Goal: Find specific fact: Find specific fact

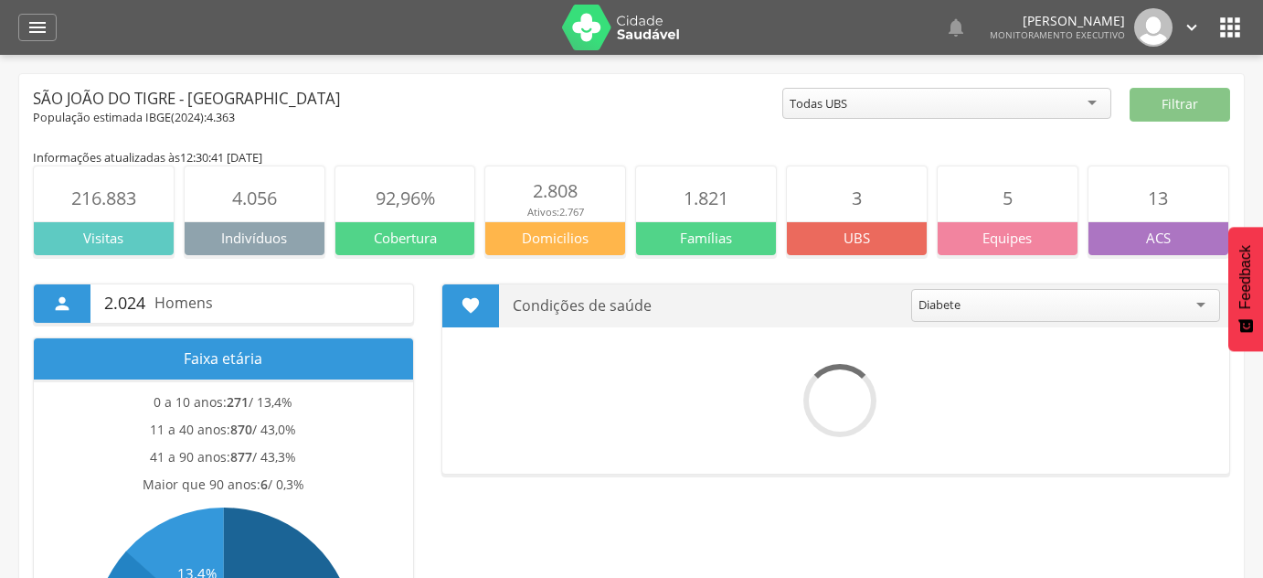
click at [51, 36] on div "" at bounding box center [37, 27] width 38 height 27
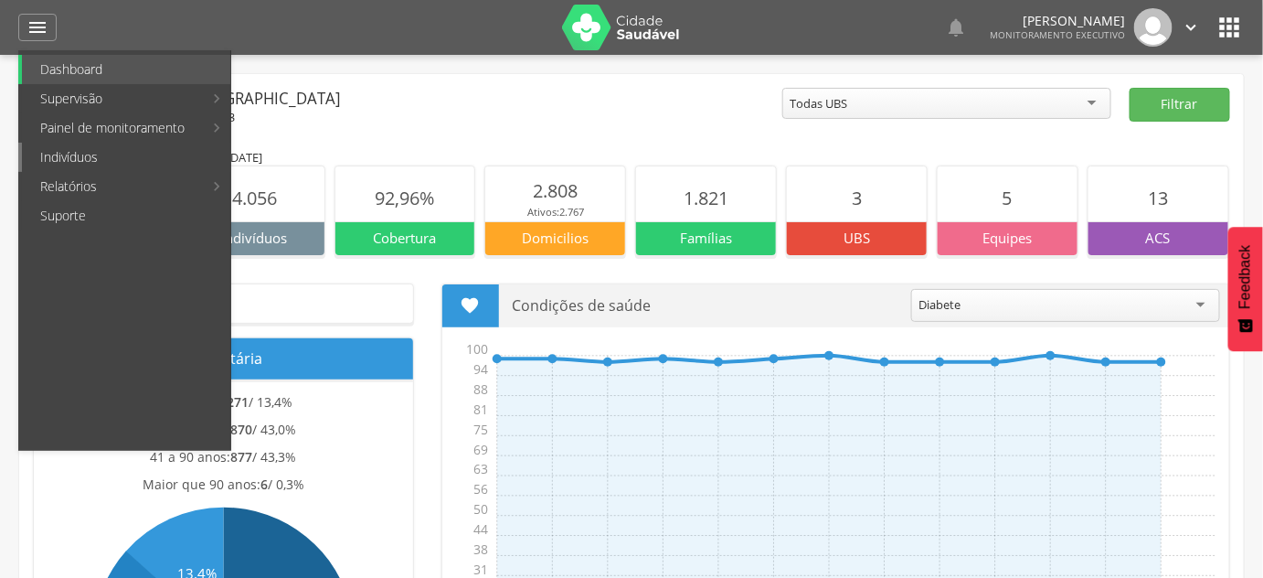
click at [90, 144] on link "Indivíduos" at bounding box center [126, 157] width 208 height 29
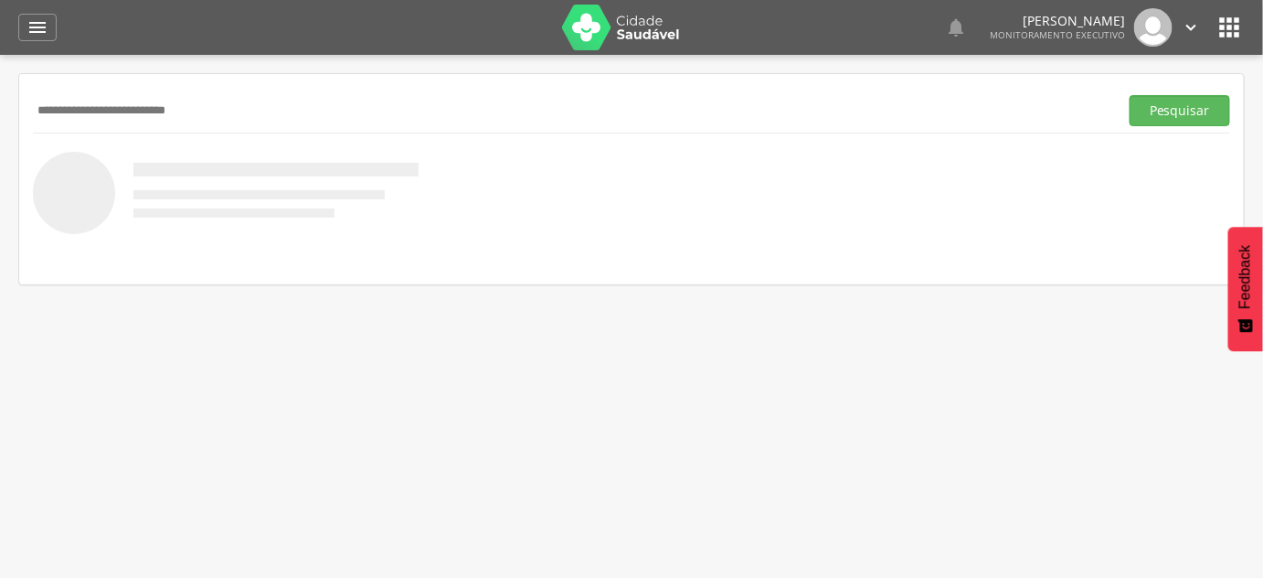
type input "**********"
click at [1130, 95] on button "Pesquisar" at bounding box center [1180, 110] width 101 height 31
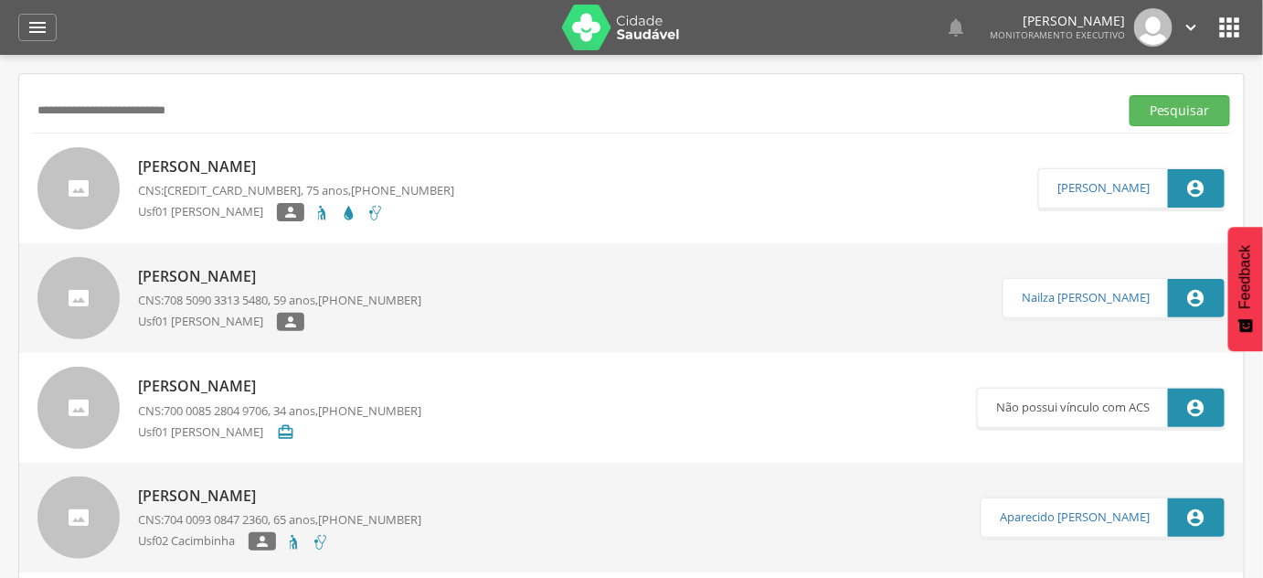
click at [212, 170] on p "[PERSON_NAME]" at bounding box center [296, 166] width 316 height 21
type input "**********"
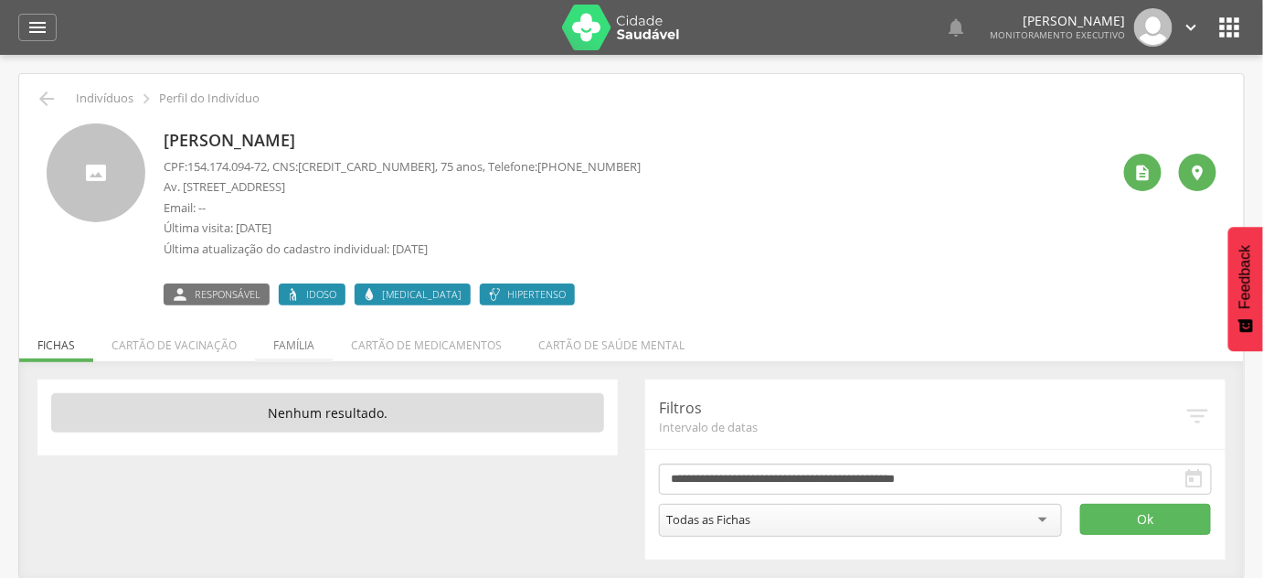
click at [307, 346] on li "Família" at bounding box center [294, 340] width 78 height 43
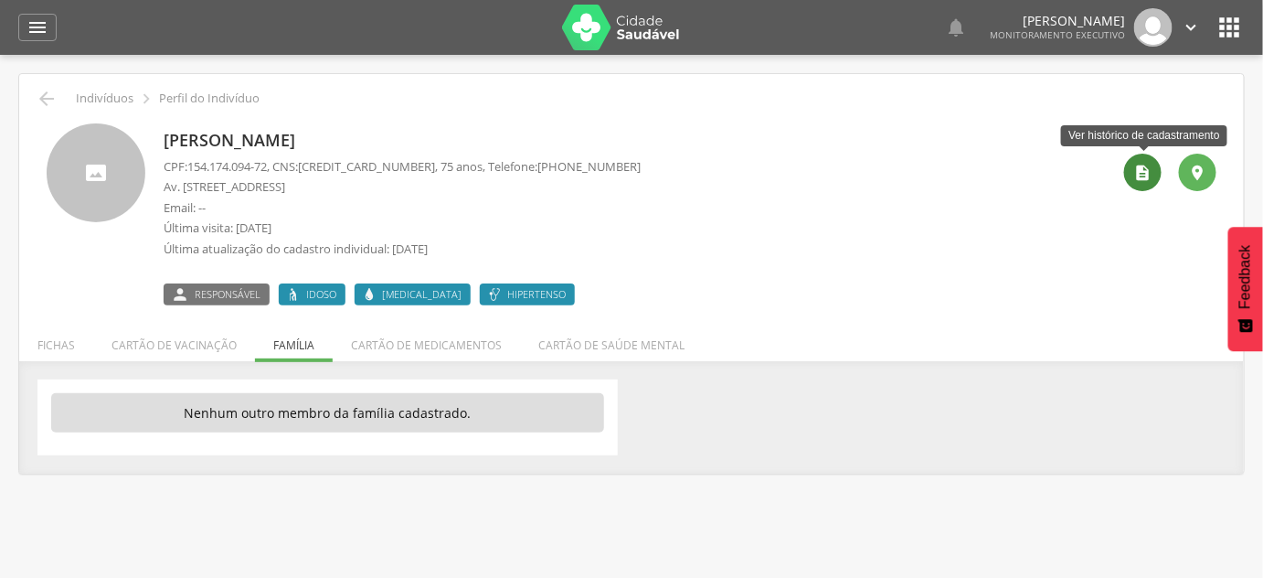
click at [1131, 163] on div "" at bounding box center [1142, 172] width 37 height 37
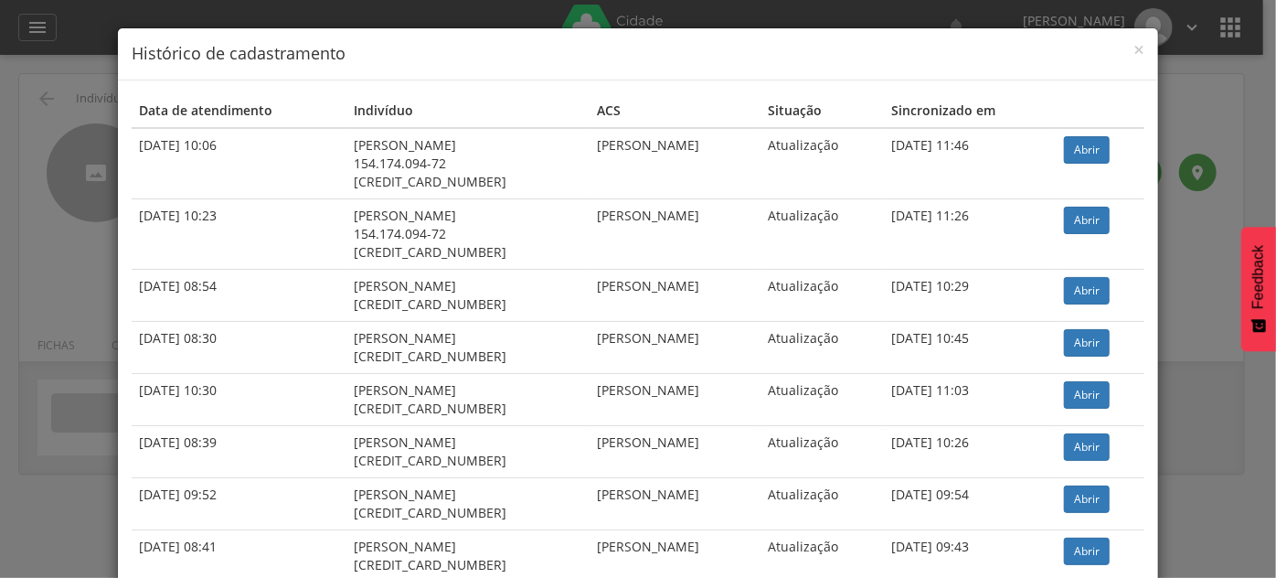
click at [80, 243] on div "× Histórico de cadastramento Data de atendimento Indivíduo ACS Situação Sincron…" at bounding box center [638, 289] width 1276 height 578
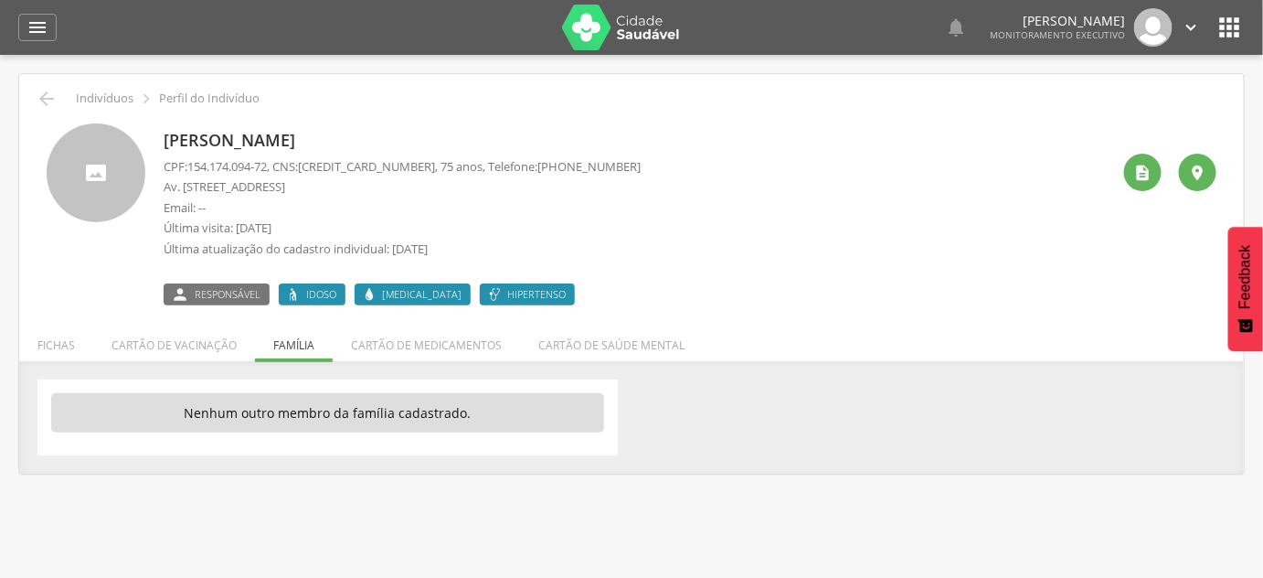
click at [45, 85] on div " Indivíduos  Perfil do Indivíduo [PERSON_NAME] CPF: 154.174.094-72 , CNS: [PH…" at bounding box center [631, 273] width 1225 height 399
click at [43, 96] on icon "" at bounding box center [47, 99] width 22 height 22
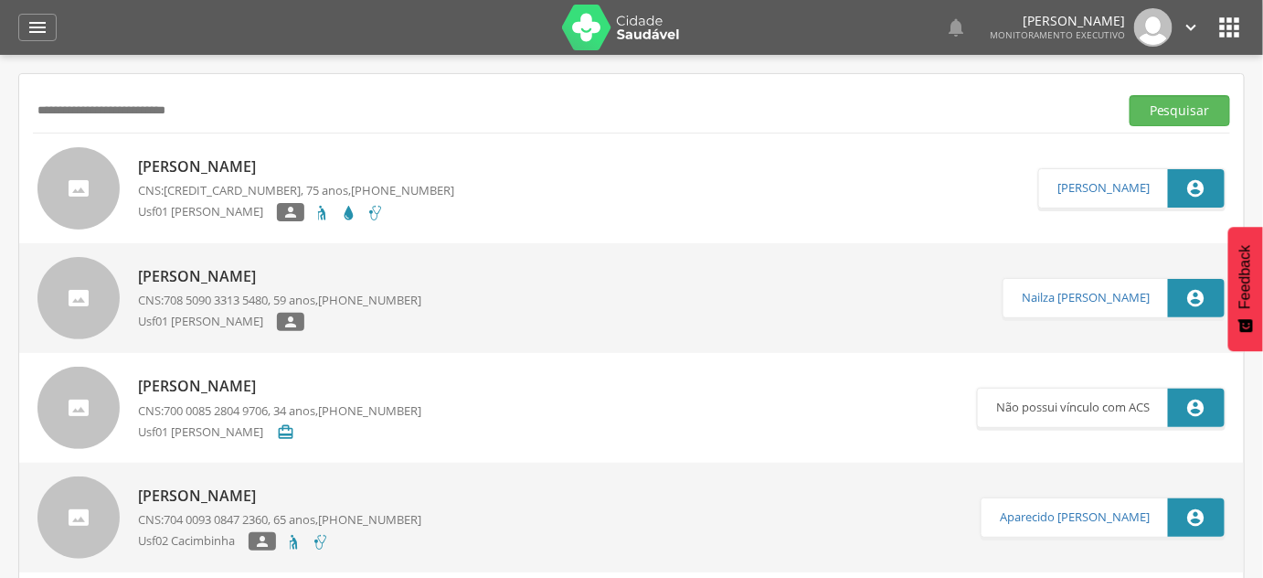
click at [43, 96] on input "**********" at bounding box center [572, 110] width 1079 height 31
click at [1130, 95] on button "Pesquisar" at bounding box center [1180, 110] width 101 height 31
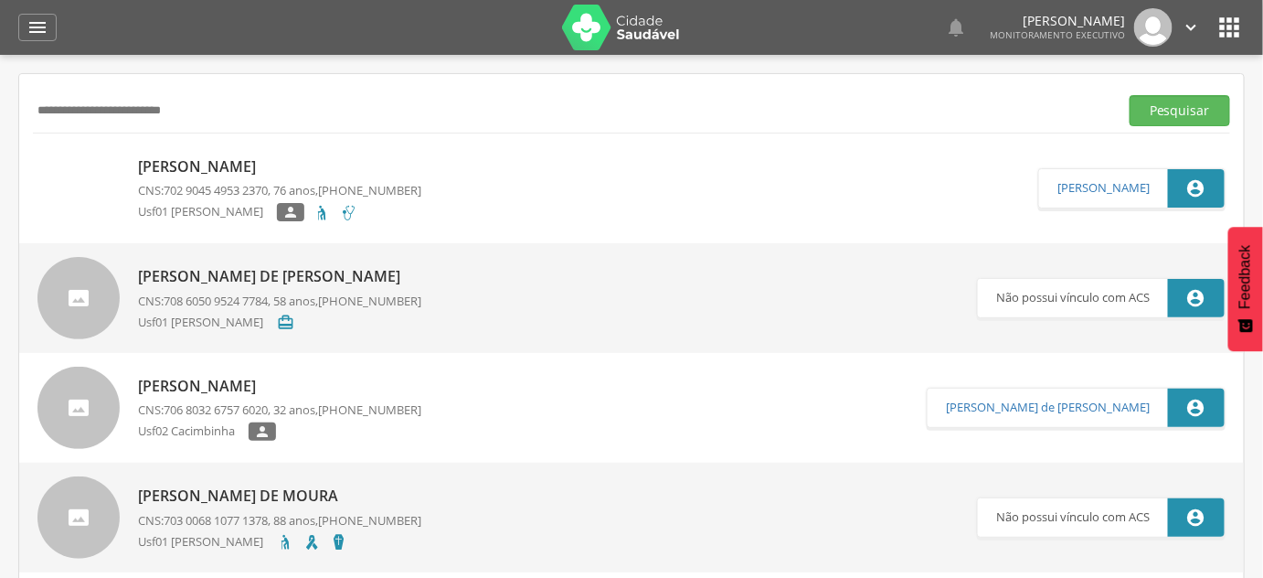
click at [207, 186] on span "702 9045 4953 2370" at bounding box center [216, 190] width 104 height 16
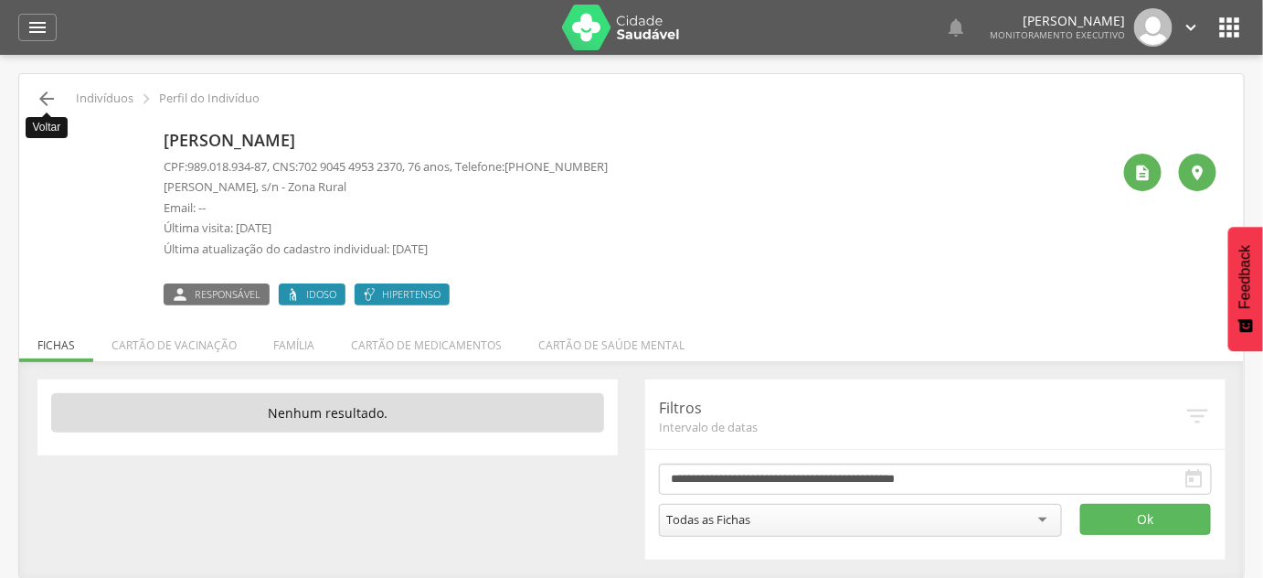
click at [56, 98] on icon "" at bounding box center [47, 99] width 22 height 22
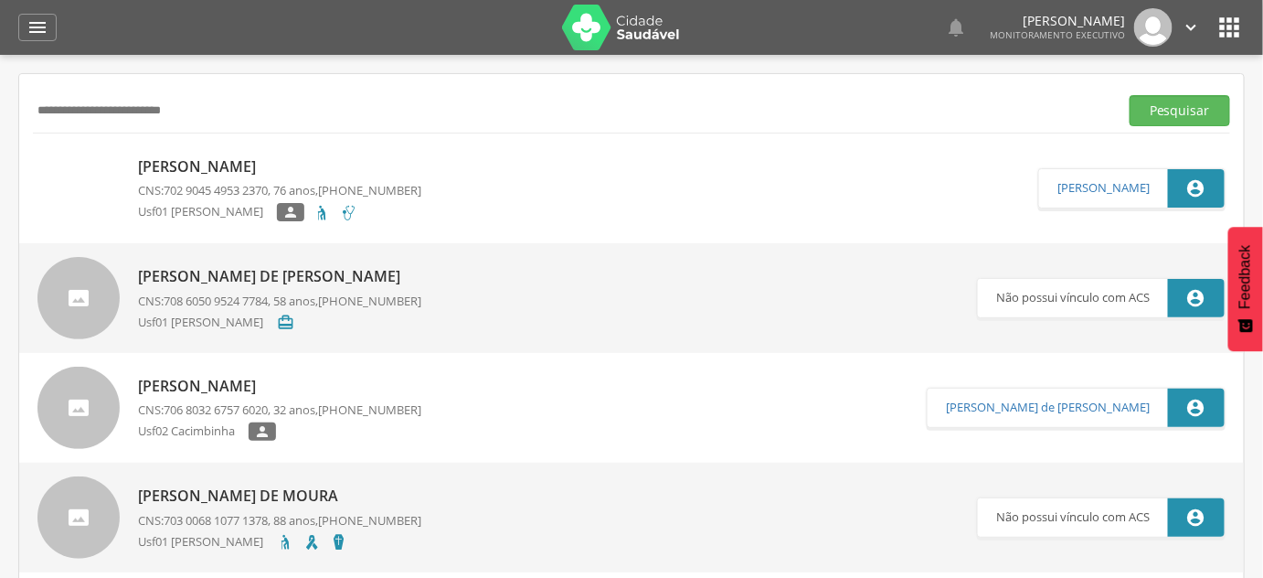
click at [71, 109] on input "**********" at bounding box center [572, 110] width 1079 height 31
click at [1130, 95] on button "Pesquisar" at bounding box center [1180, 110] width 101 height 31
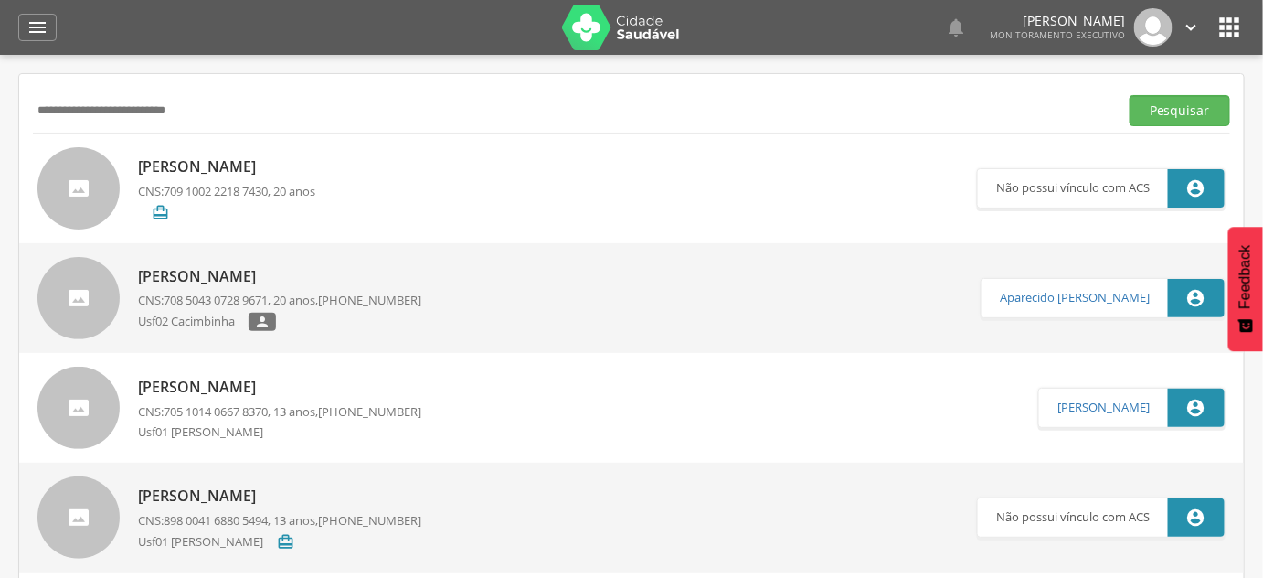
click at [349, 299] on span "[PHONE_NUMBER]" at bounding box center [369, 300] width 103 height 16
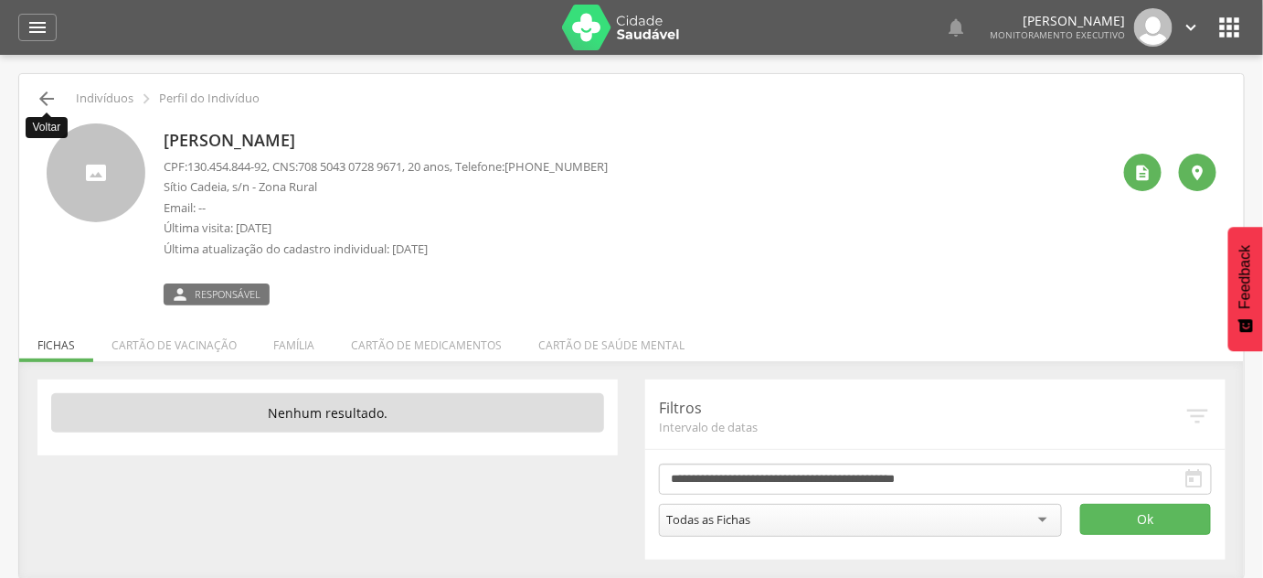
click at [56, 99] on icon "" at bounding box center [47, 99] width 22 height 22
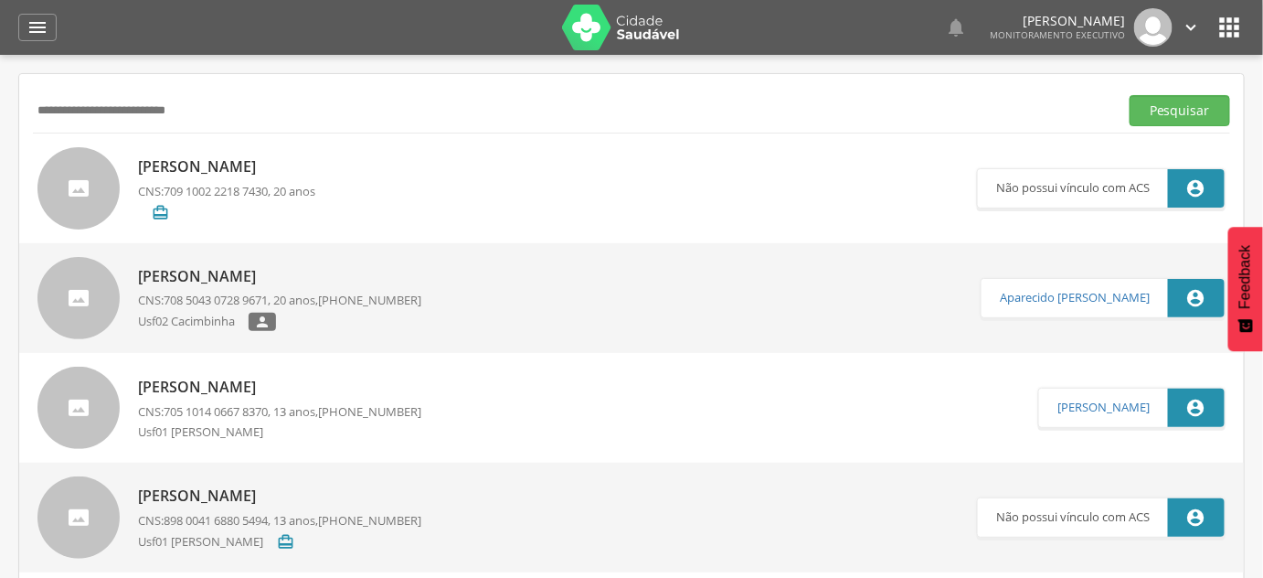
click at [56, 99] on input "**********" at bounding box center [572, 110] width 1079 height 31
click at [1130, 95] on button "Pesquisar" at bounding box center [1180, 110] width 101 height 31
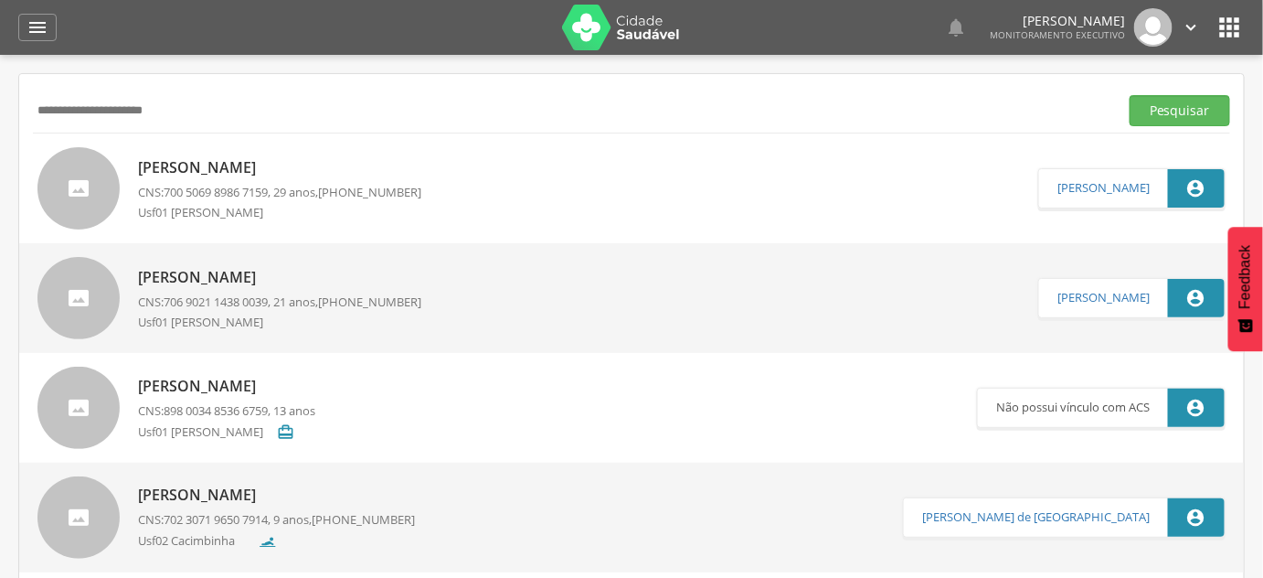
type input "**********"
click at [1130, 95] on button "Pesquisar" at bounding box center [1180, 110] width 101 height 31
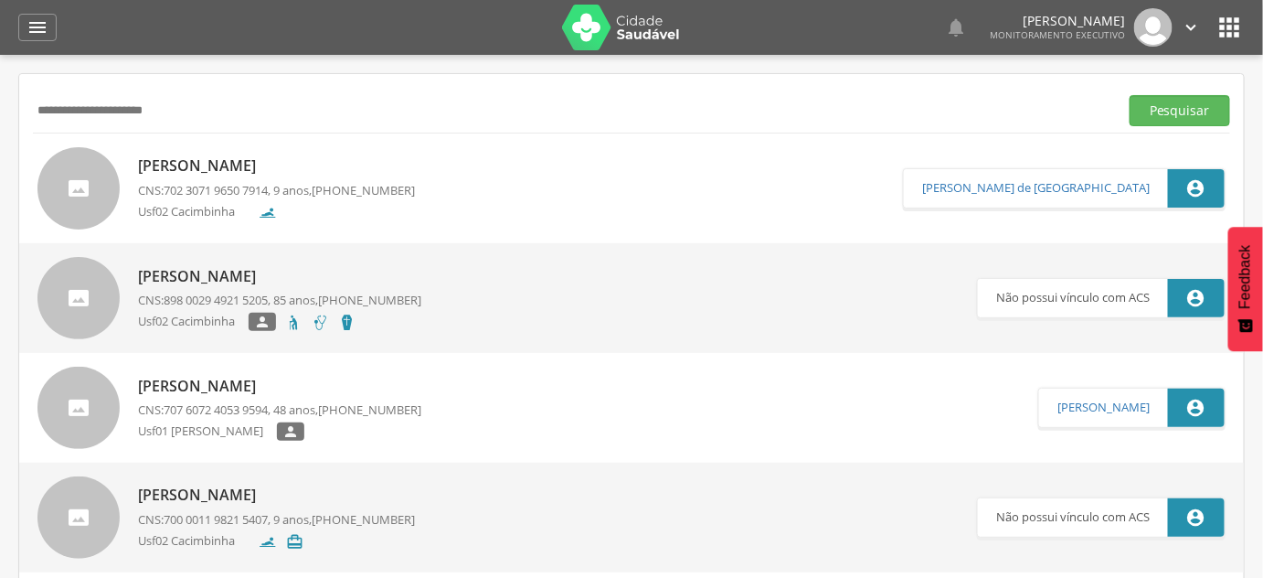
click at [258, 182] on span "702 3071 9650 7914" at bounding box center [216, 190] width 104 height 16
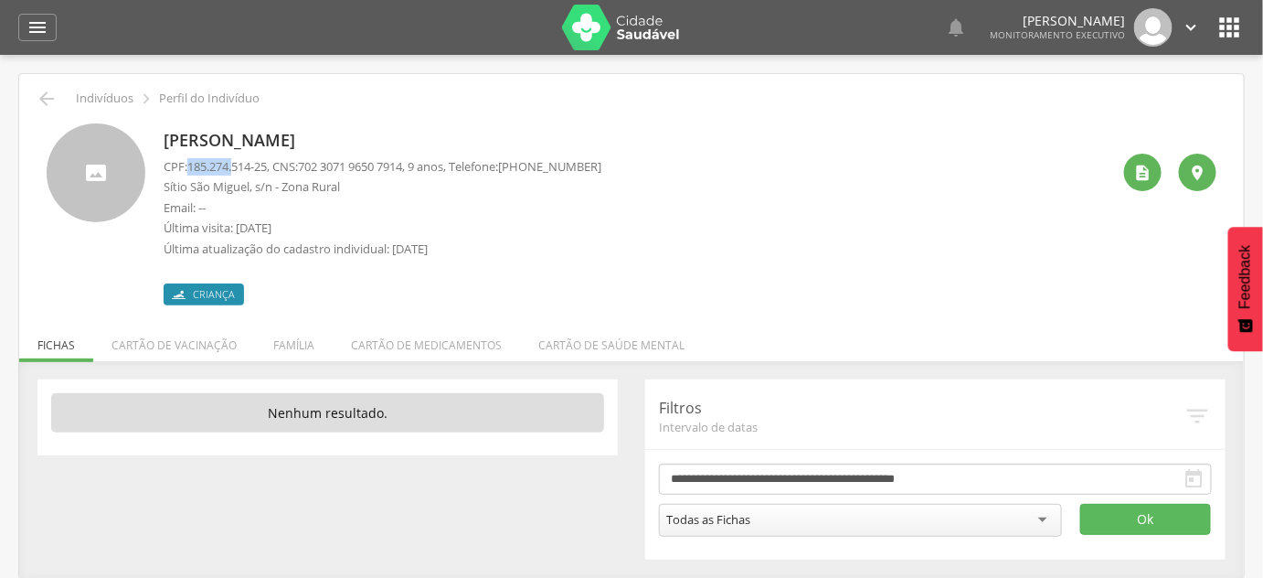
drag, startPoint x: 188, startPoint y: 166, endPoint x: 246, endPoint y: 170, distance: 57.7
click at [239, 172] on p "CPF: 185.274.514-25 , CNS: [PHONE_NUMBER] , 9 anos, Telefone: [PHONE_NUMBER]" at bounding box center [383, 166] width 438 height 17
click at [354, 167] on span "702 3071 9650 7914" at bounding box center [350, 166] width 104 height 16
drag, startPoint x: 313, startPoint y: 167, endPoint x: 421, endPoint y: 172, distance: 108.9
click at [421, 172] on p "CPF: 185.274.514-25 , CNS: [PHONE_NUMBER] , 9 anos, Telefone: [PHONE_NUMBER]" at bounding box center [383, 166] width 438 height 17
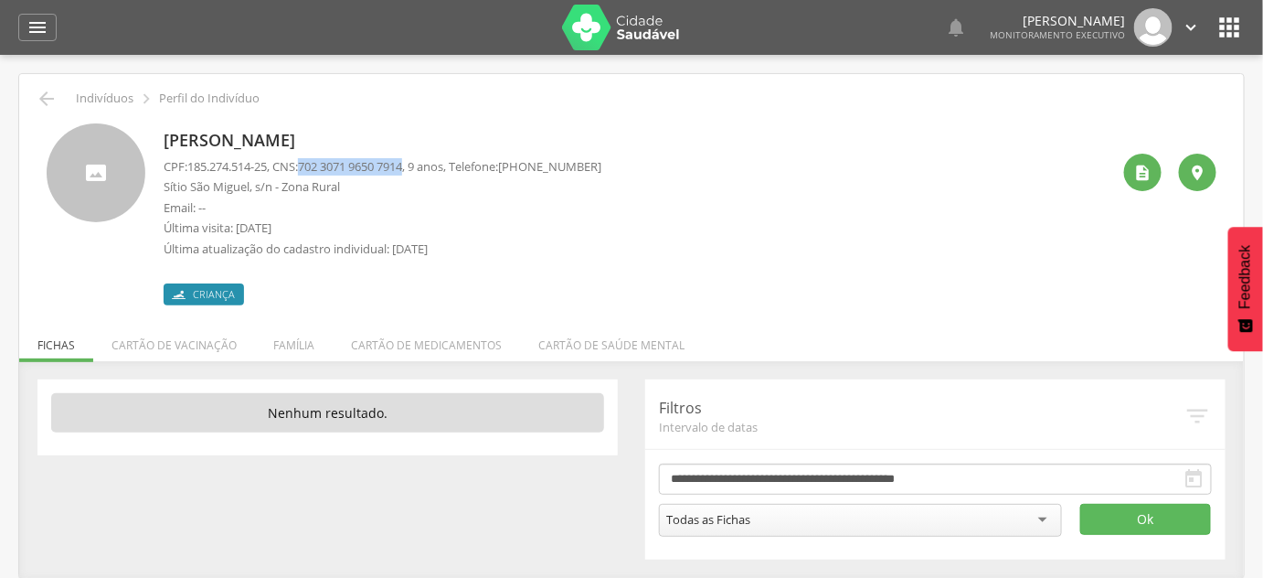
copy span "702 3071 9650 7914"
drag, startPoint x: 191, startPoint y: 166, endPoint x: 275, endPoint y: 168, distance: 84.1
click at [275, 169] on p "CPF: 185.274.514-25 , CNS: [PHONE_NUMBER] , 9 anos, Telefone: [PHONE_NUMBER]" at bounding box center [383, 166] width 438 height 17
copy span "185.274.514-25"
click at [217, 127] on div "[PERSON_NAME] CPF: 185.274.514-25 , CNS: [PHONE_NUMBER] , 9 anos, Telefone: [PH…" at bounding box center [383, 214] width 438 height 182
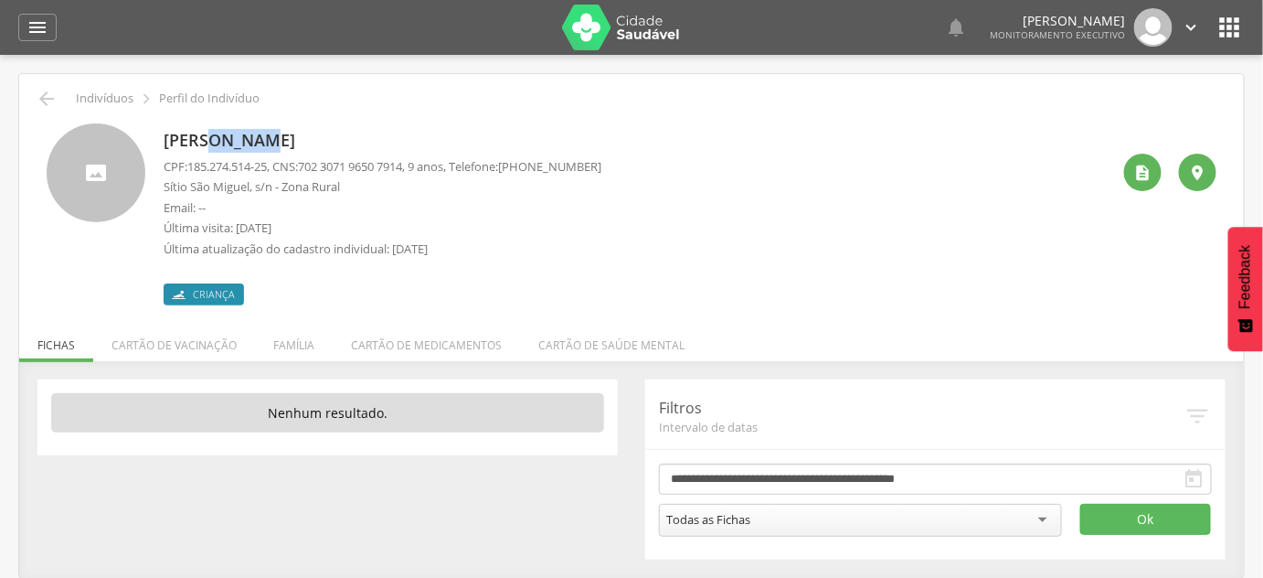
click at [217, 127] on div "[PERSON_NAME] CPF: 185.274.514-25 , CNS: [PHONE_NUMBER] , 9 anos, Telefone: [PH…" at bounding box center [383, 214] width 438 height 182
copy div "[PERSON_NAME]"
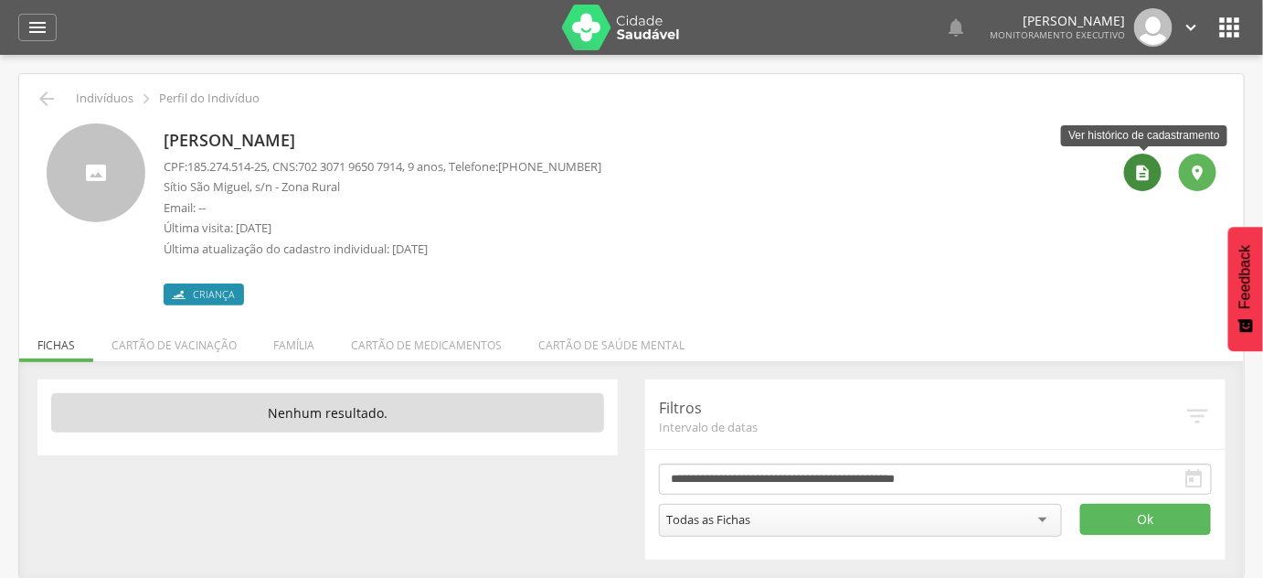
click at [1142, 170] on icon "" at bounding box center [1143, 173] width 18 height 18
click at [1135, 182] on div "" at bounding box center [1142, 172] width 37 height 37
click at [1143, 177] on icon "" at bounding box center [1143, 173] width 18 height 18
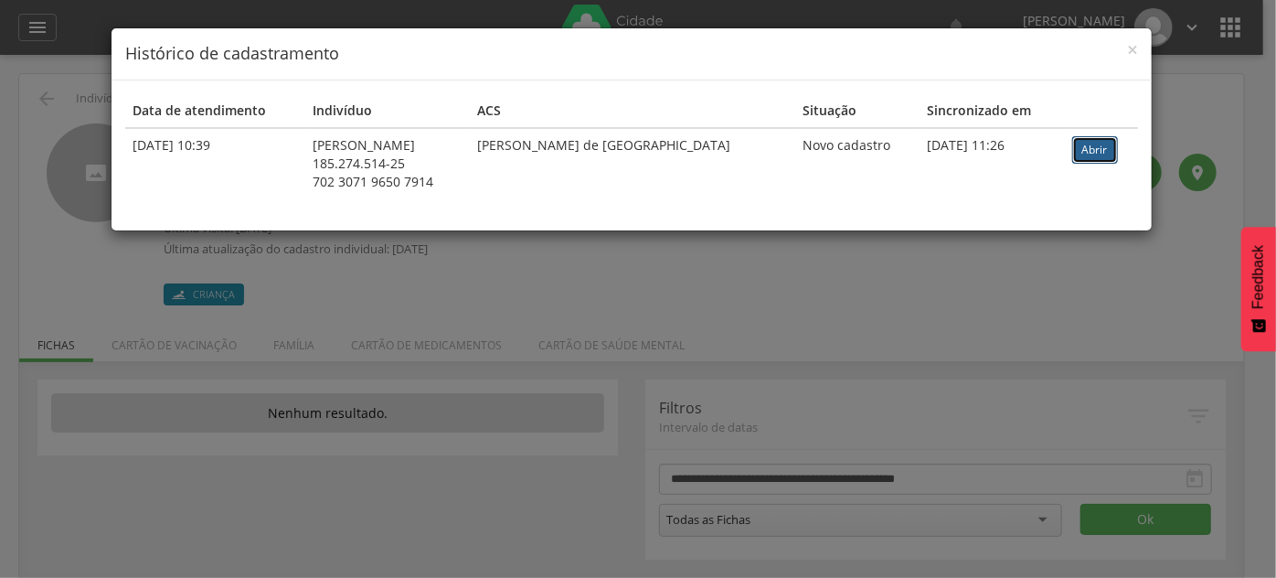
click at [1088, 152] on link "Abrir" at bounding box center [1095, 149] width 46 height 27
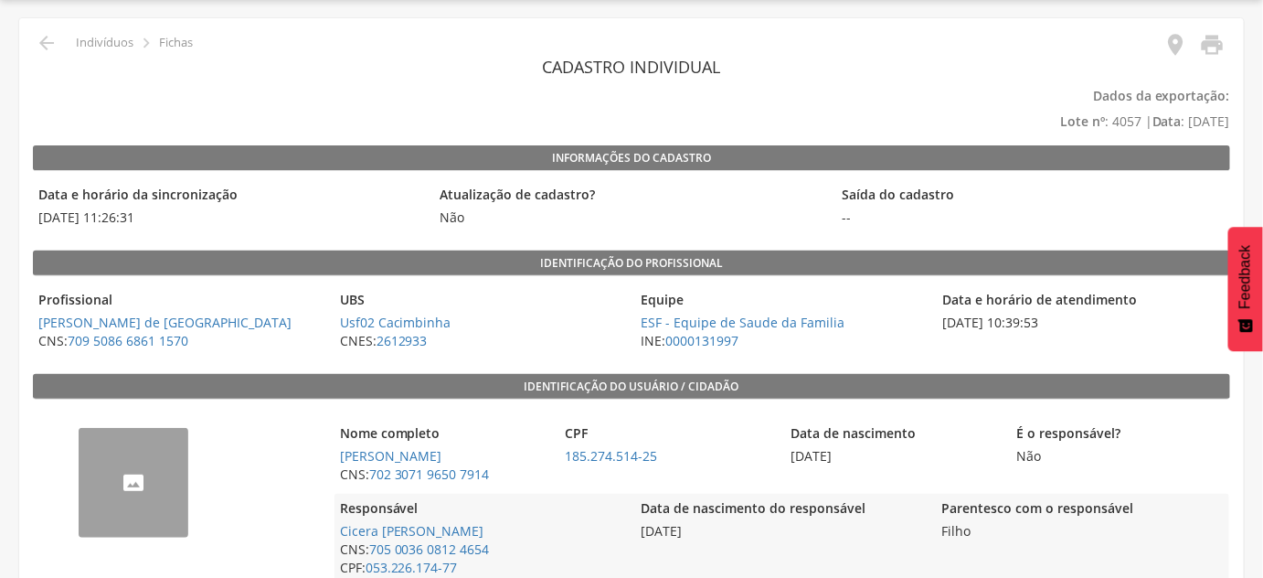
scroll to position [82, 0]
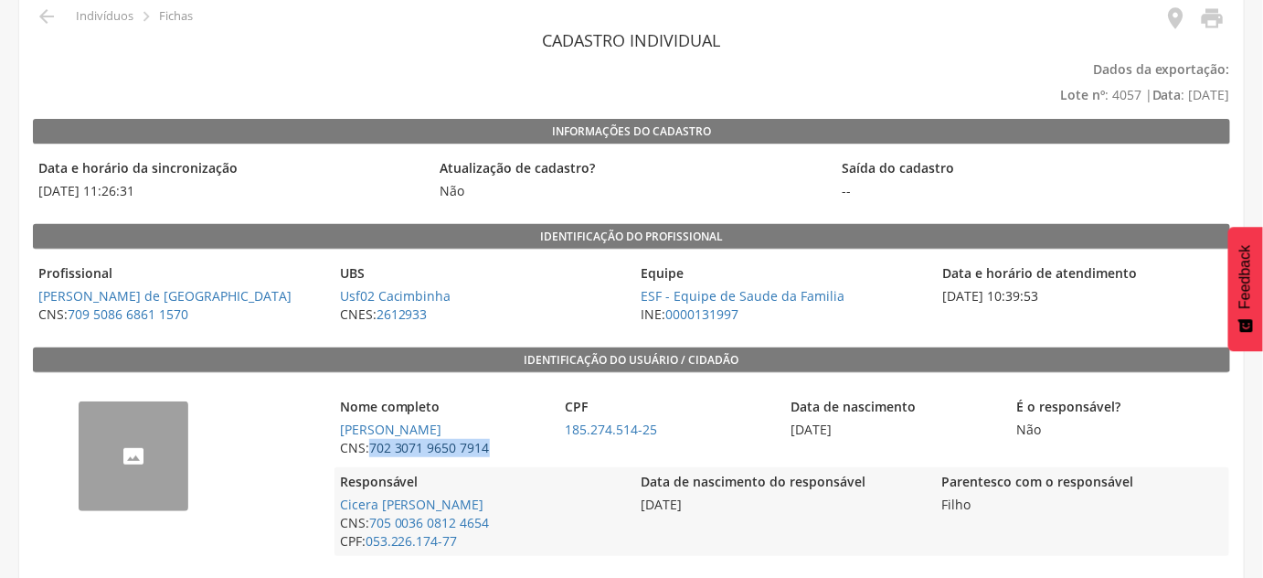
drag, startPoint x: 499, startPoint y: 450, endPoint x: 372, endPoint y: 449, distance: 127.1
click at [372, 449] on span "CNS: 702 3071 9650 7914" at bounding box center [443, 448] width 217 height 18
copy link "702 3071 9650 7914"
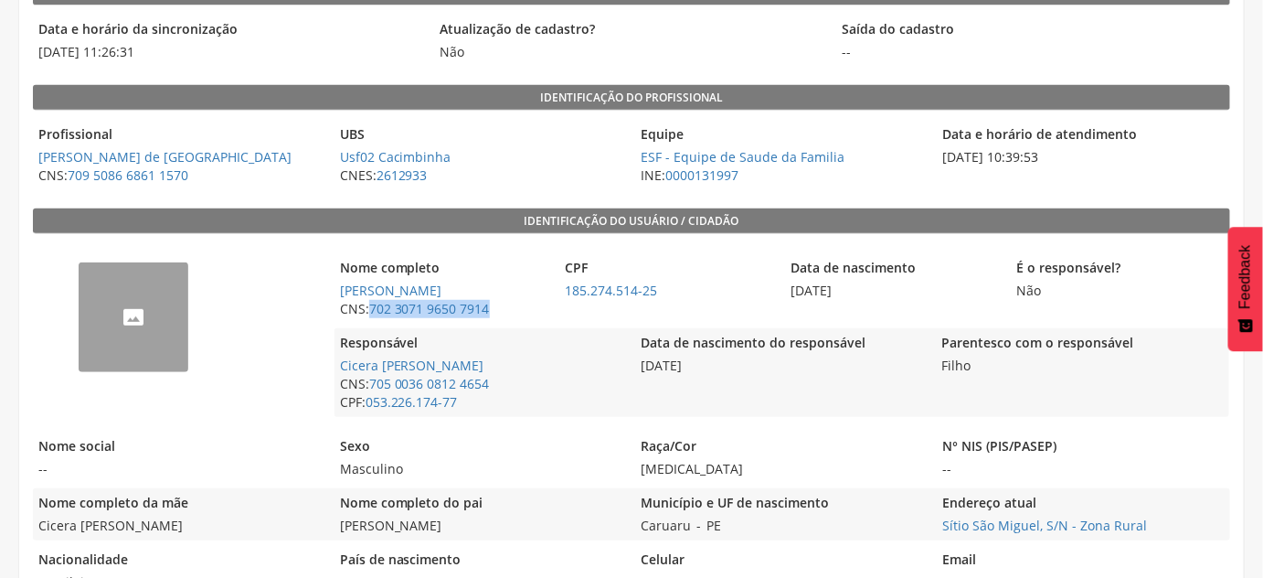
scroll to position [249, 0]
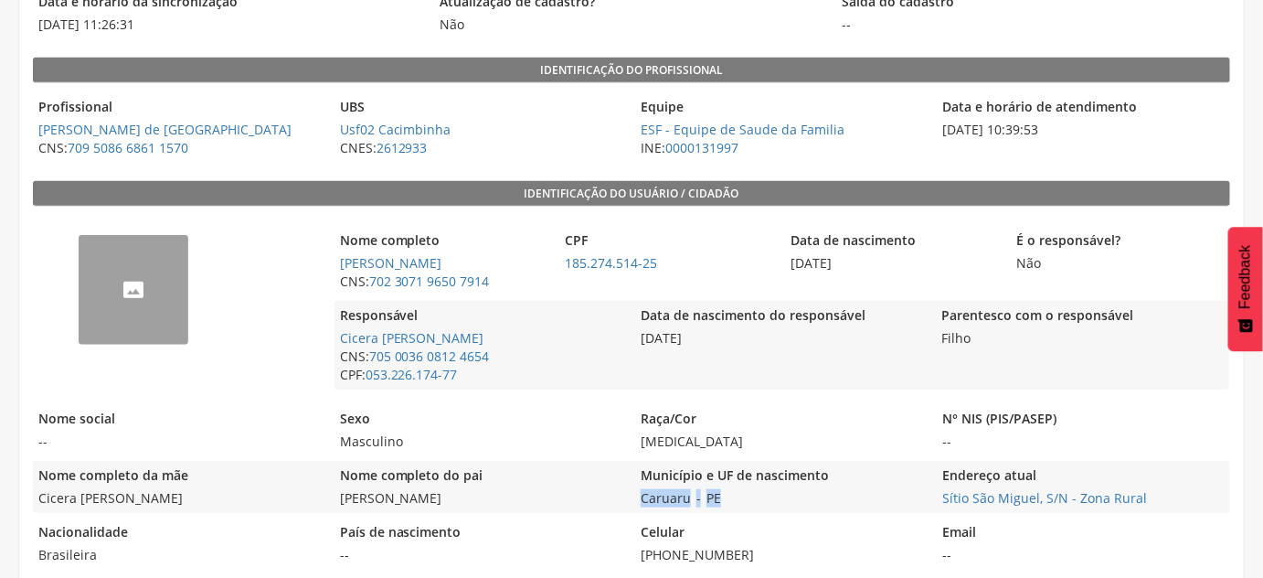
drag, startPoint x: 744, startPoint y: 492, endPoint x: 643, endPoint y: 504, distance: 101.2
click at [643, 504] on div "Município e UF de nascimento Caruaru - PE" at bounding box center [781, 487] width 292 height 52
copy div "Caruaru - PE"
click at [936, 496] on div "Nome completo da mãe Cicera Valdivino Bezerra Nome completo do pai Rivaldino Fr…" at bounding box center [631, 487] width 1197 height 52
drag, startPoint x: 934, startPoint y: 496, endPoint x: 1162, endPoint y: 494, distance: 227.6
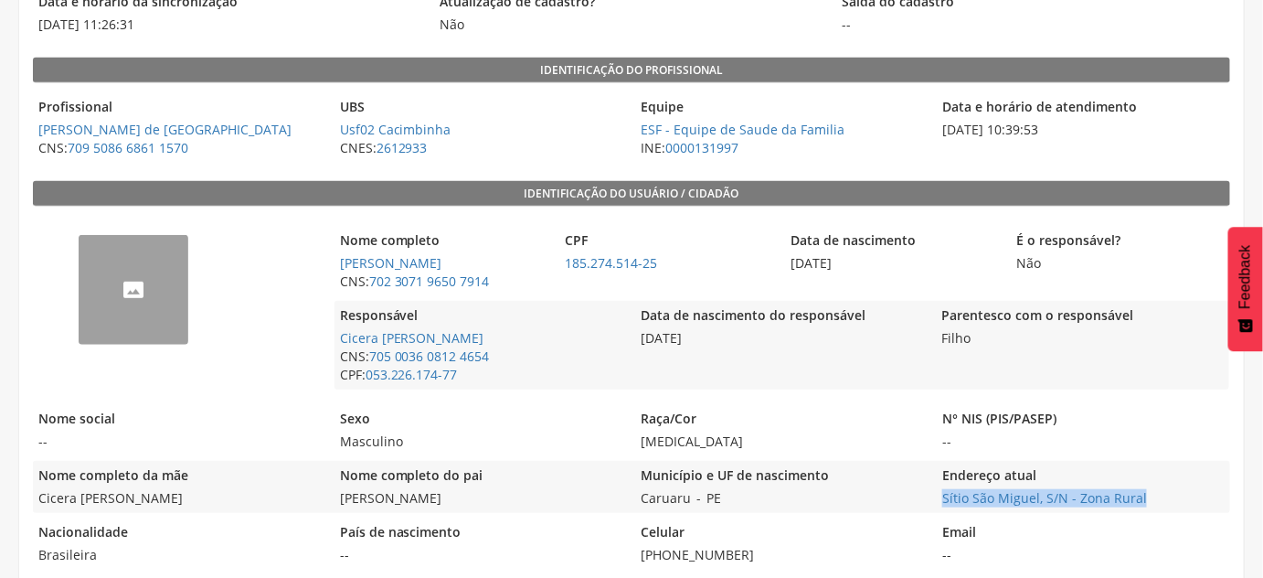
click at [1162, 494] on div "Nome completo da mãe Cicera Valdivino Bezerra Nome completo do pai Rivaldino Fr…" at bounding box center [631, 487] width 1197 height 52
copy link "Sítio São Miguel, S/N - Zona Rural"
